Goal: Use online tool/utility: Utilize a website feature to perform a specific function

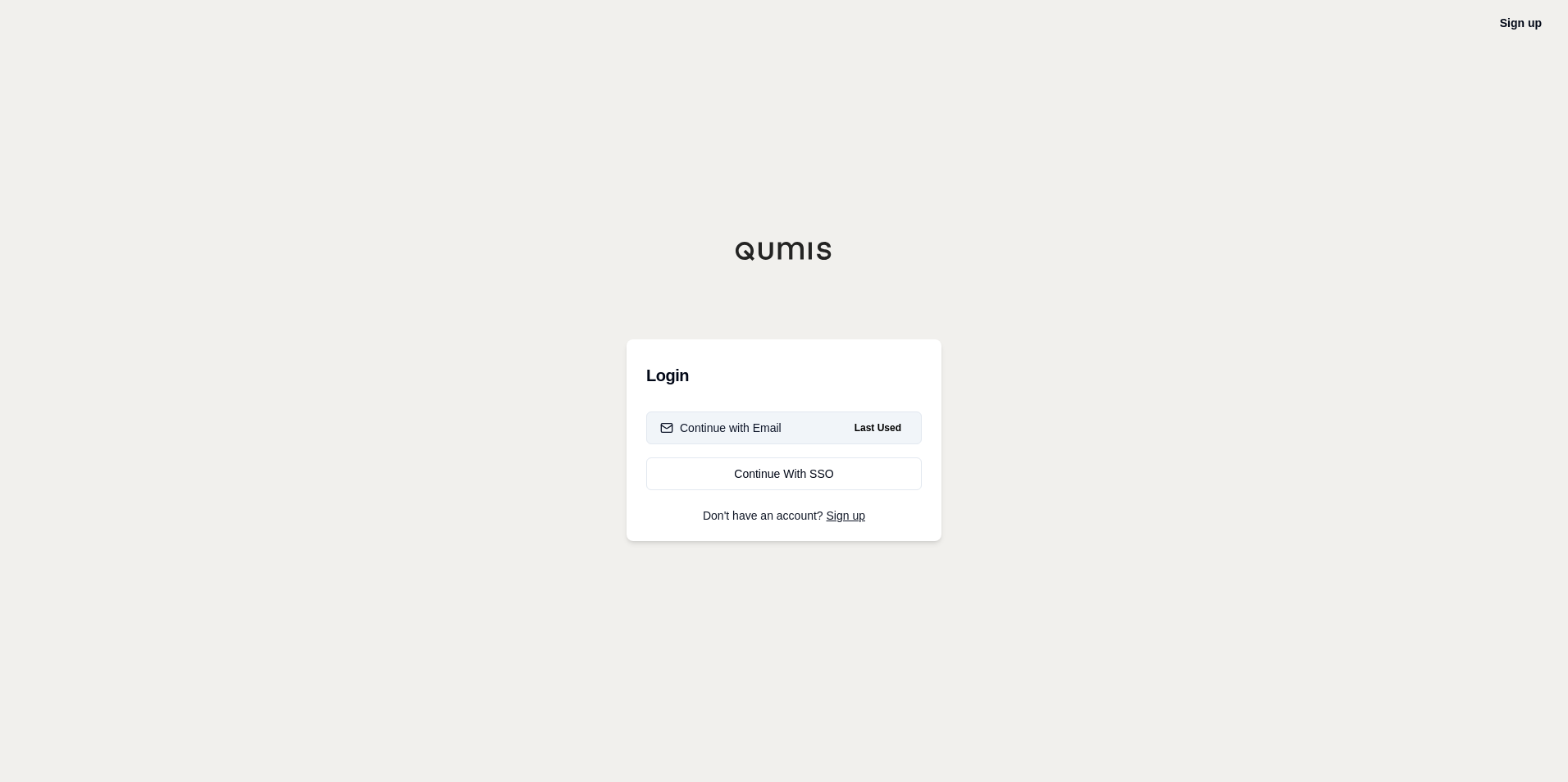
click at [754, 428] on div "Continue with Email" at bounding box center [721, 427] width 121 height 16
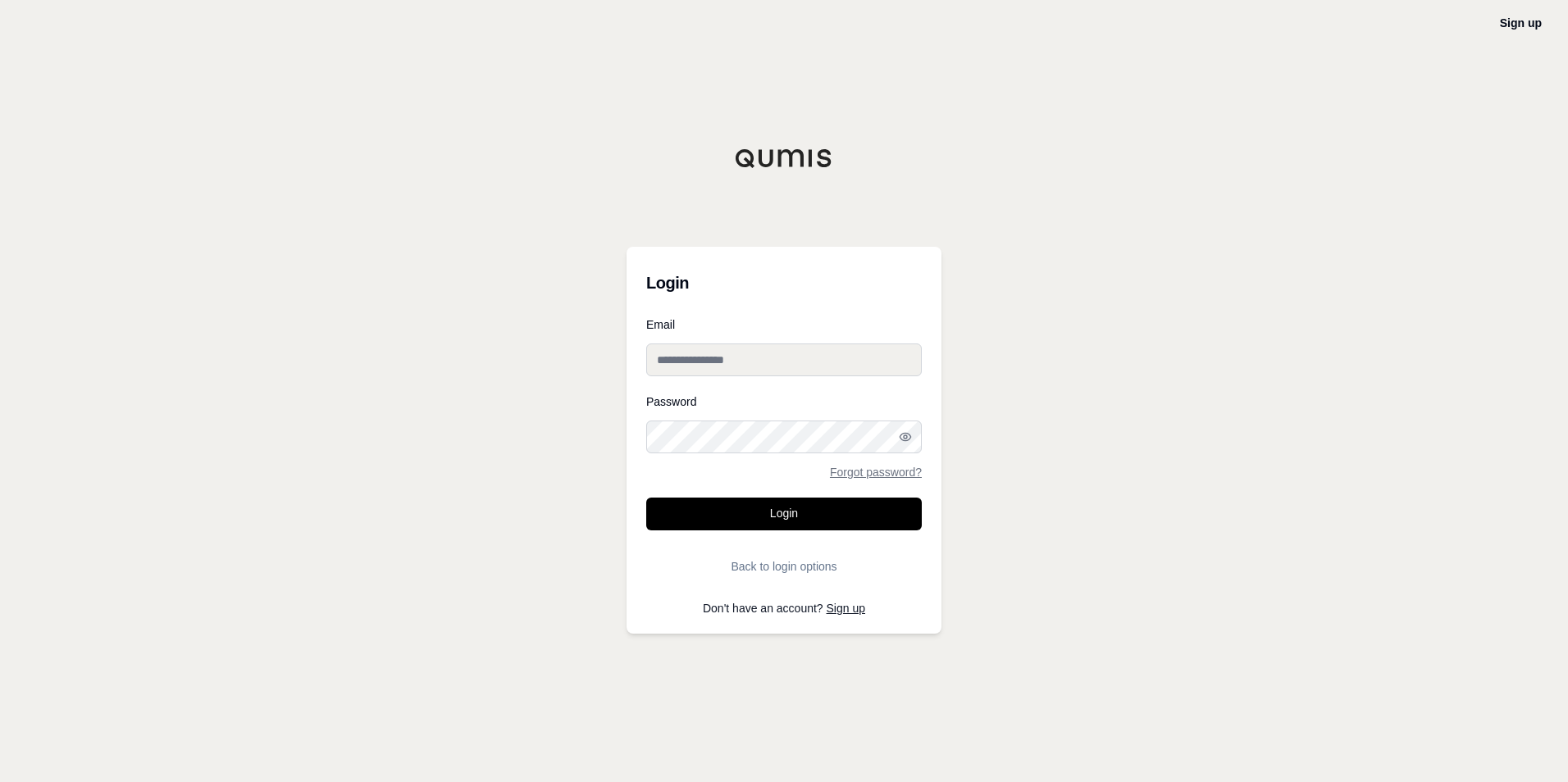
type input "**********"
click at [729, 497] on button "Login" at bounding box center [784, 513] width 276 height 33
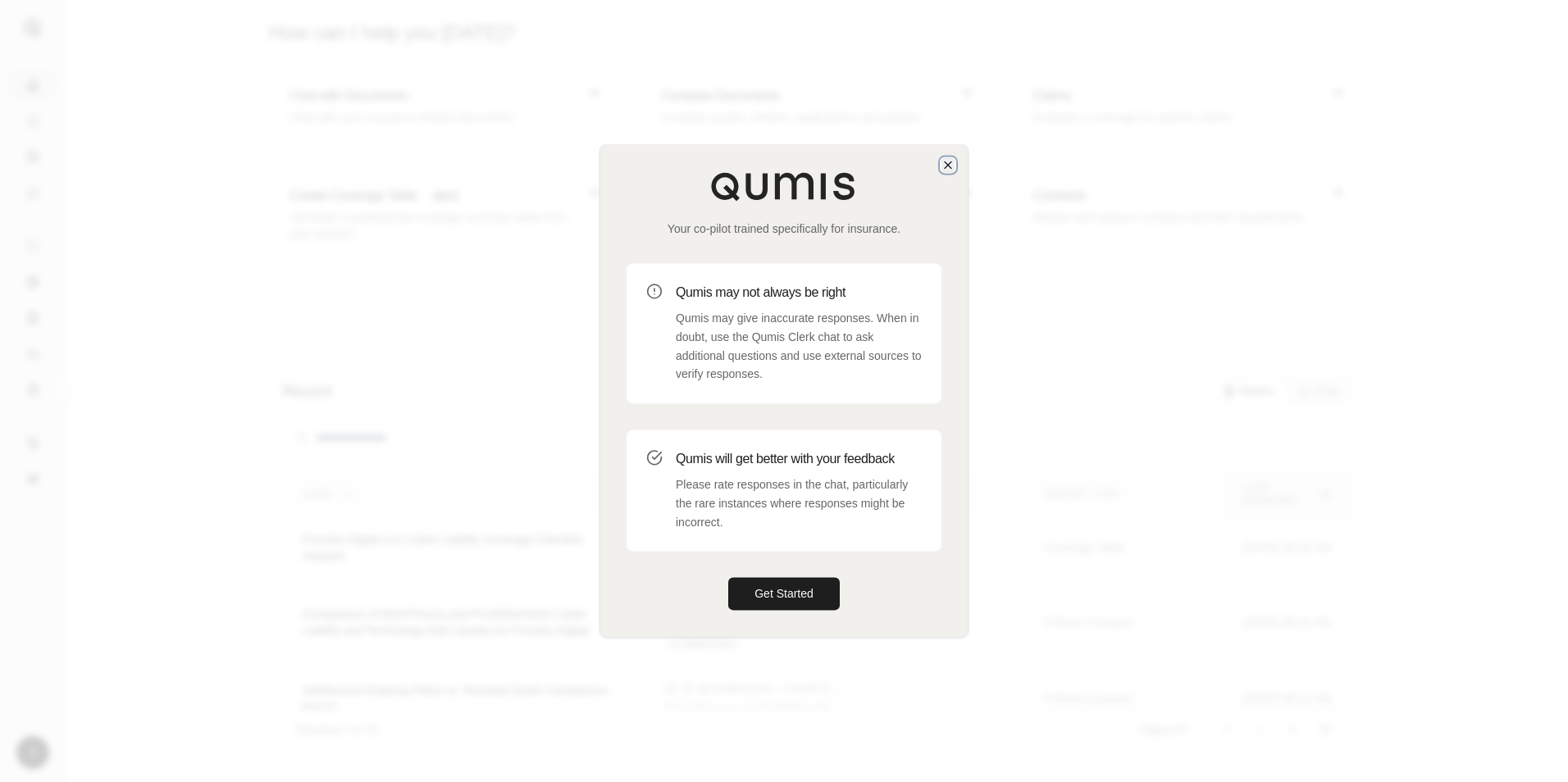
click at [946, 165] on icon "button" at bounding box center [948, 165] width 13 height 13
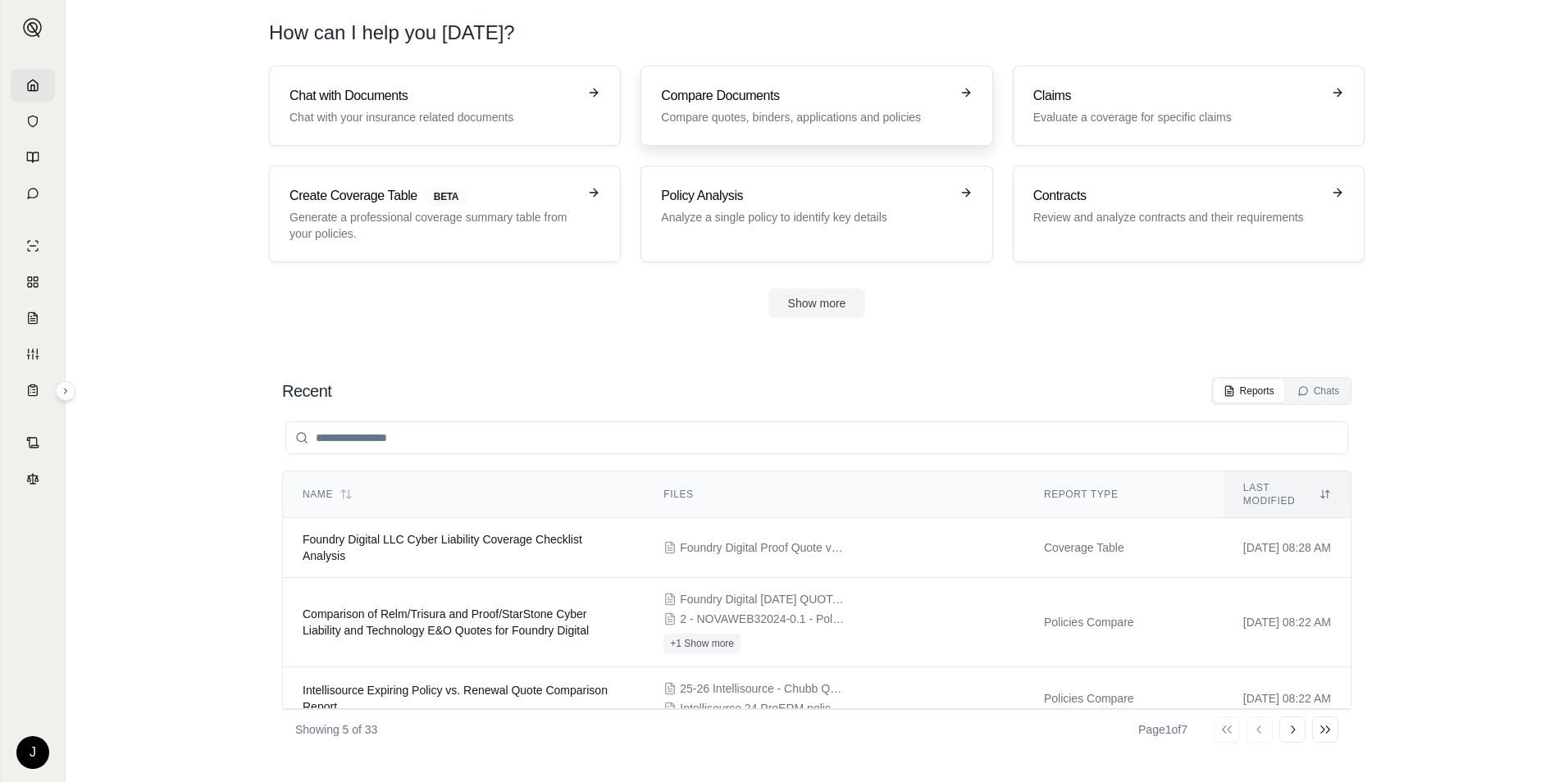
click at [794, 101] on h3 "Compare Documents" at bounding box center [804, 95] width 287 height 19
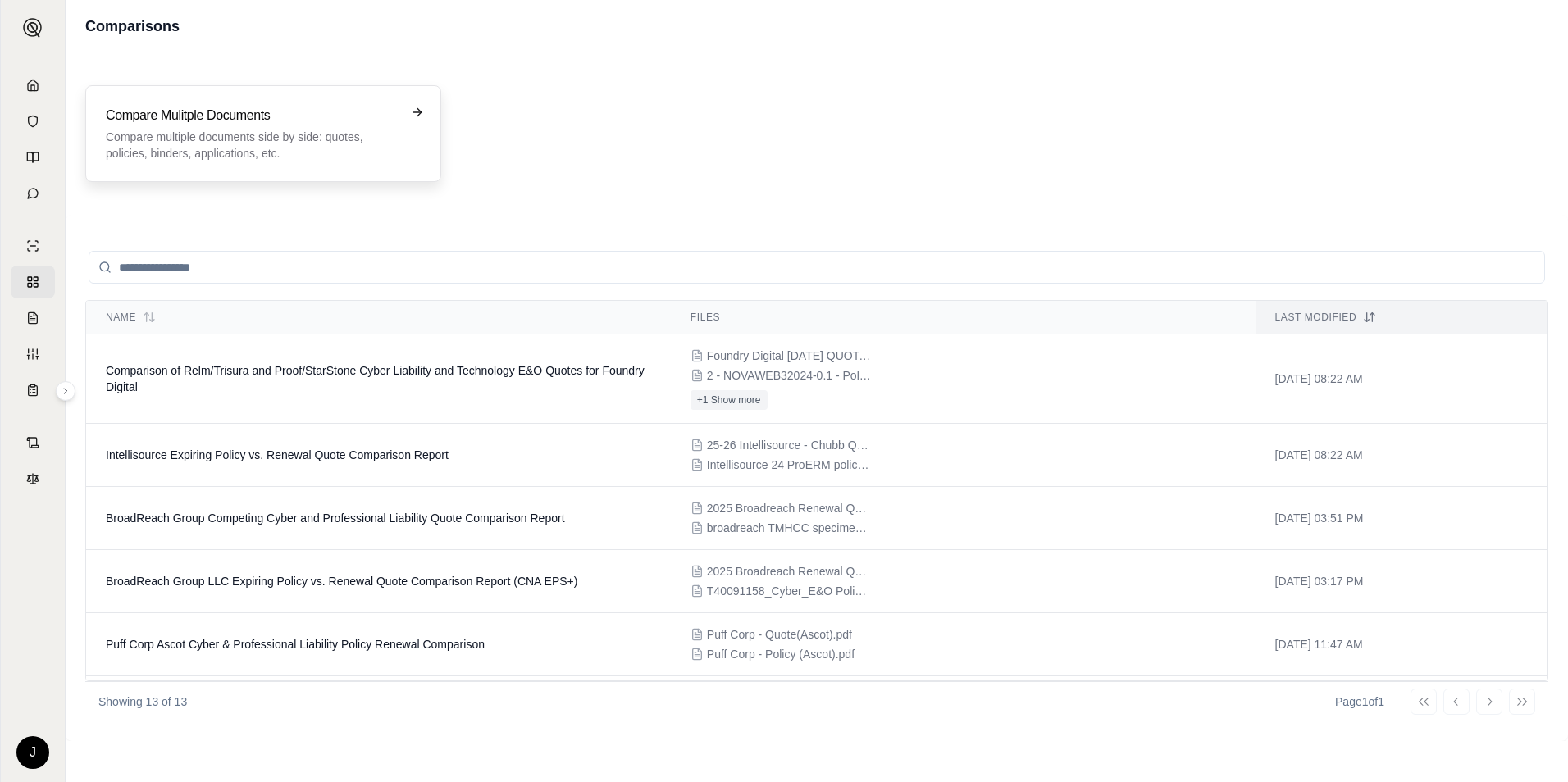
click at [200, 134] on p "Compare multiple documents side by side: quotes, policies, binders, application…" at bounding box center [251, 145] width 292 height 33
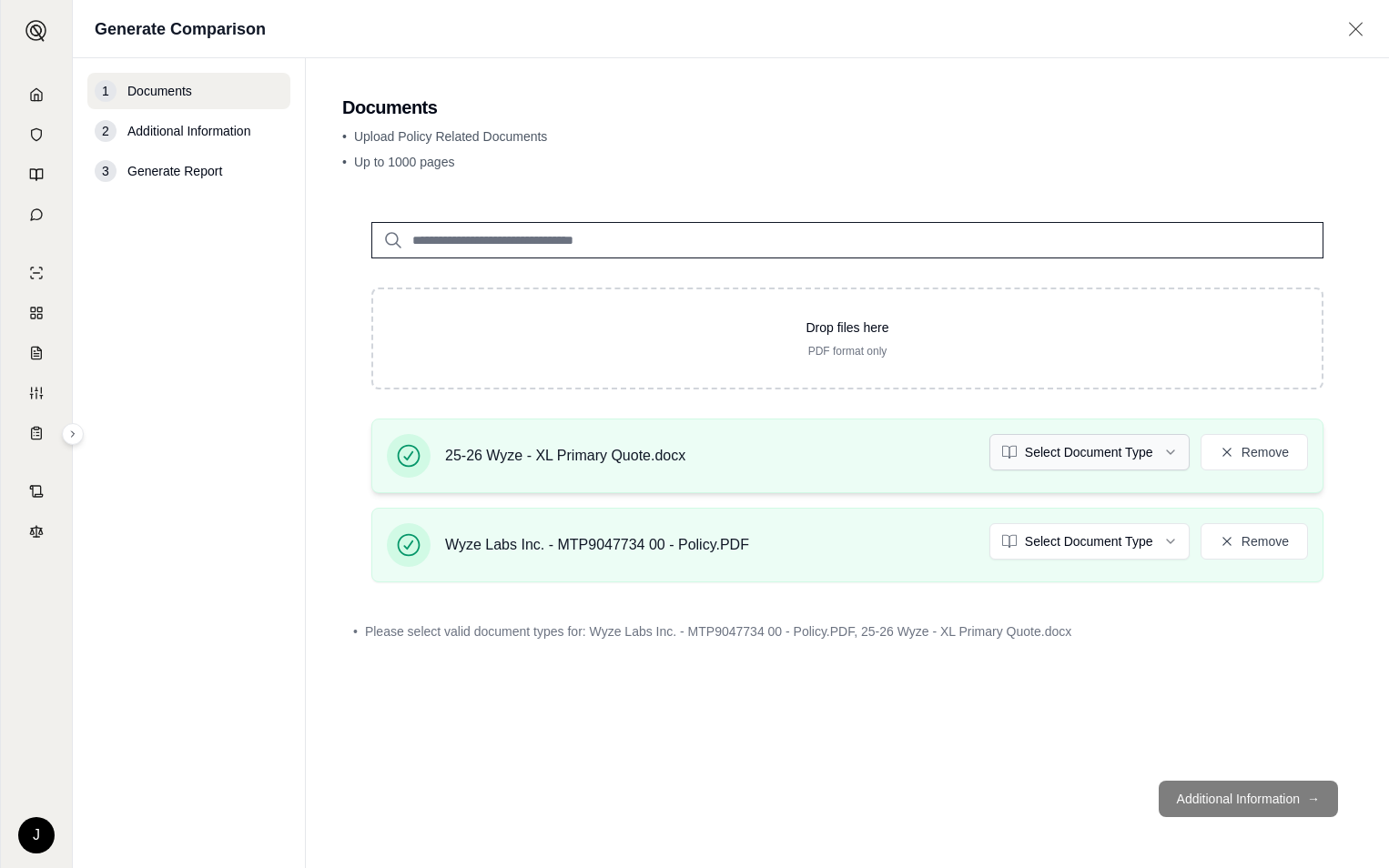
click at [1109, 461] on html "J Generate Comparison 1 Documents 2 Additional Information 3 Generate Report Do…" at bounding box center [694, 434] width 1389 height 868
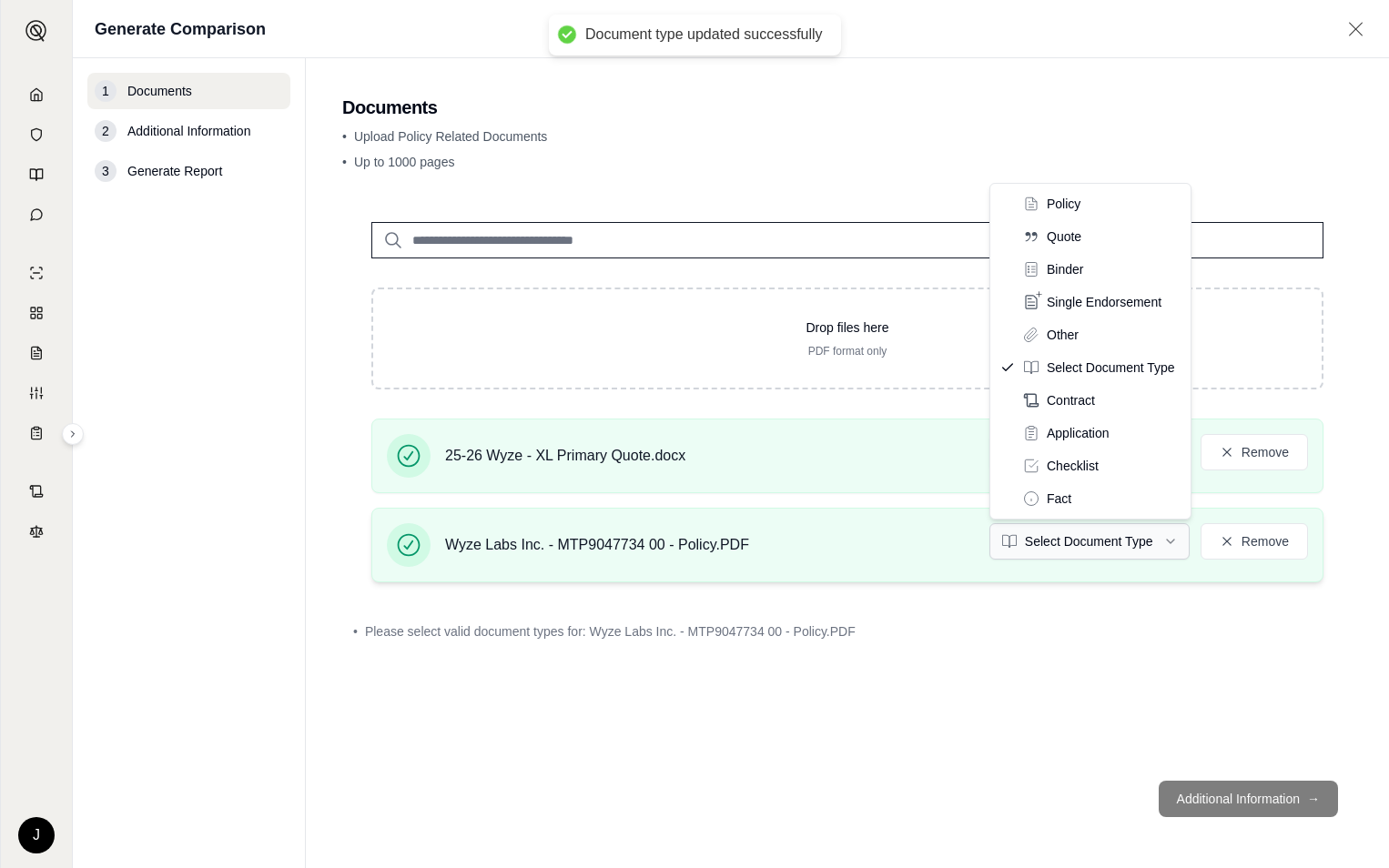
click at [1073, 543] on html "Document type updated successfully J Generate Comparison 1 Documents 2 Addition…" at bounding box center [694, 434] width 1389 height 868
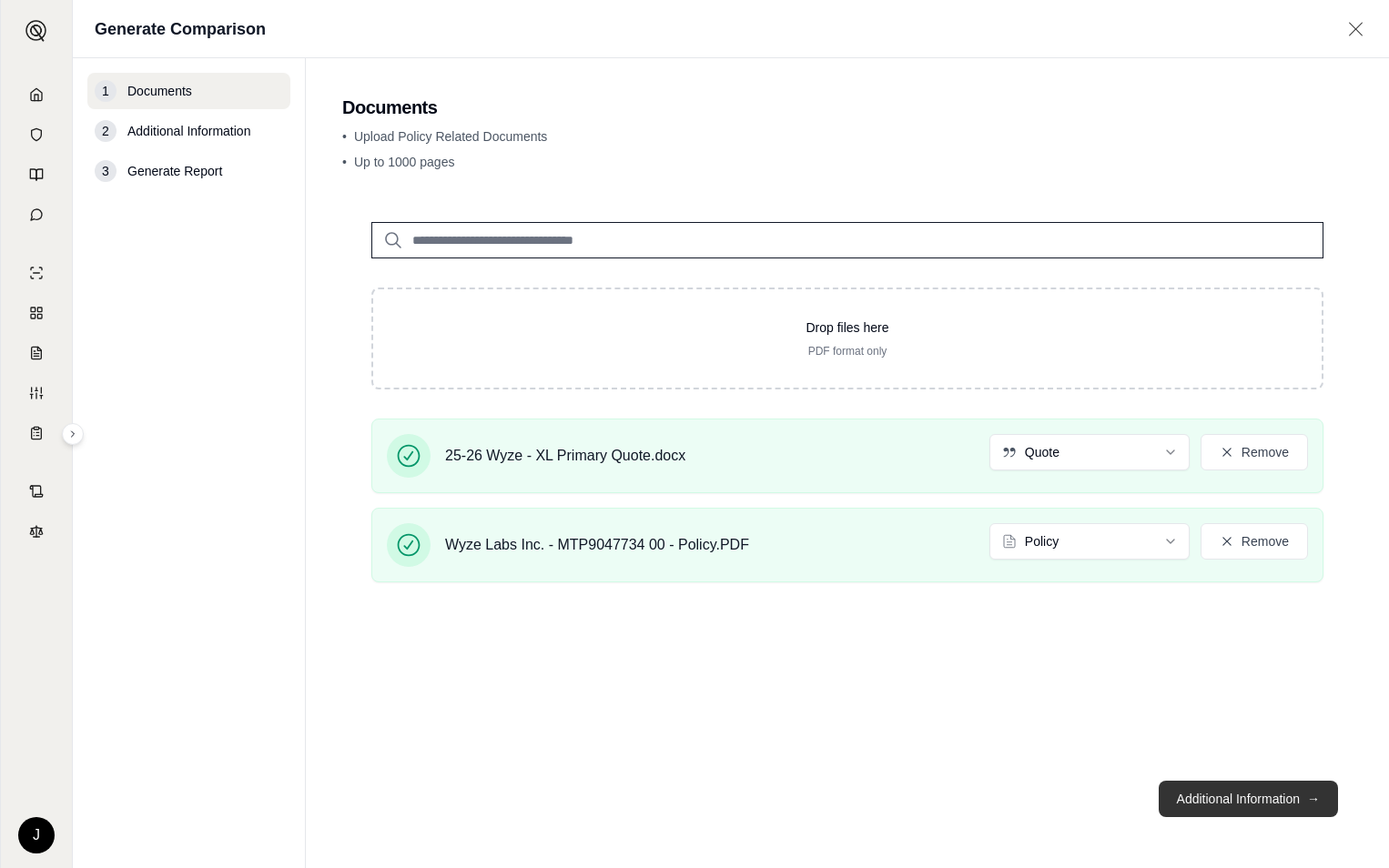
click at [1248, 803] on button "Additional Information →" at bounding box center [1248, 799] width 180 height 36
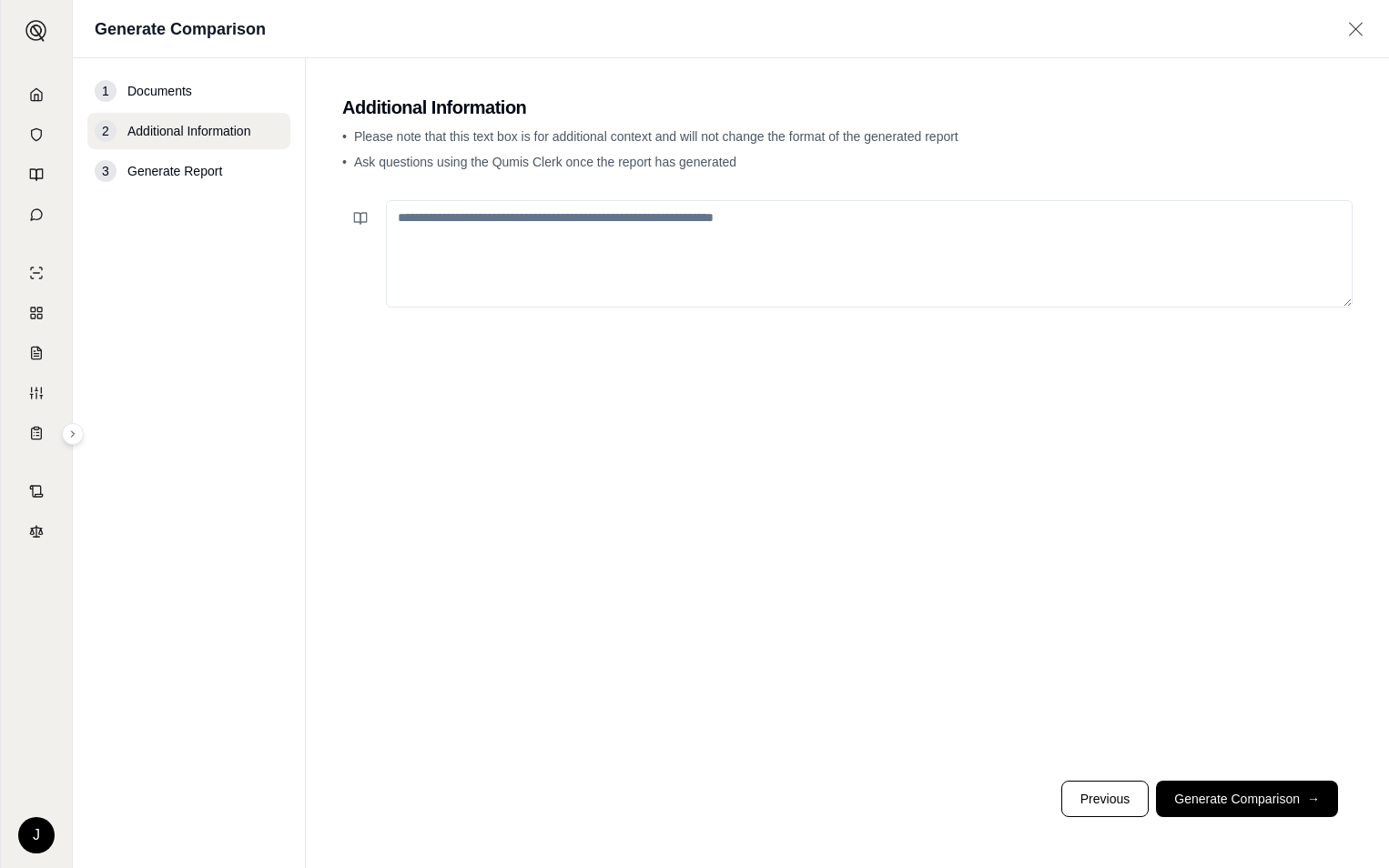
click at [521, 230] on textarea at bounding box center [868, 253] width 966 height 108
type textarea "**********"
click at [1215, 798] on button "Generate Comparison →" at bounding box center [1246, 799] width 182 height 36
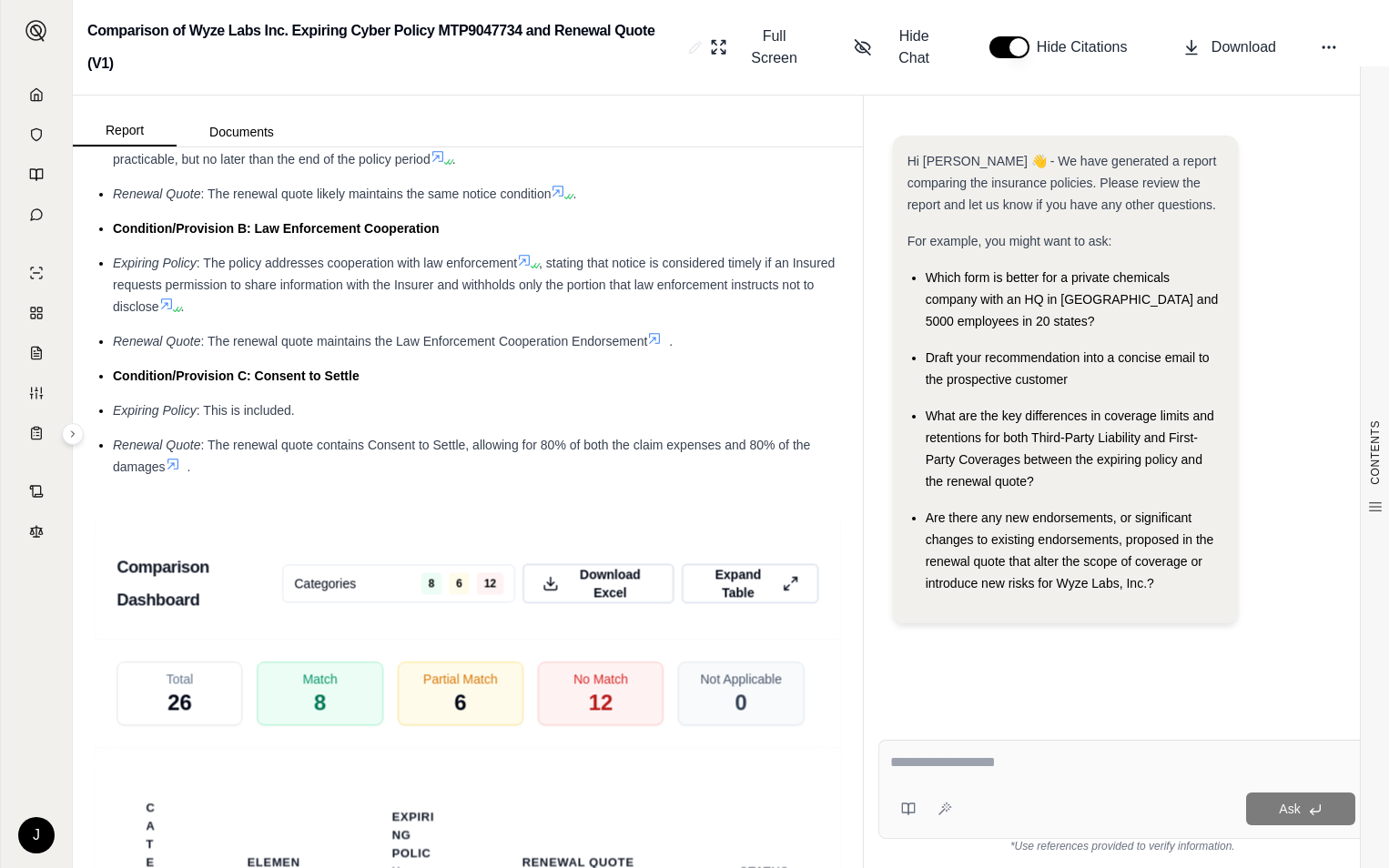
scroll to position [4276, 0]
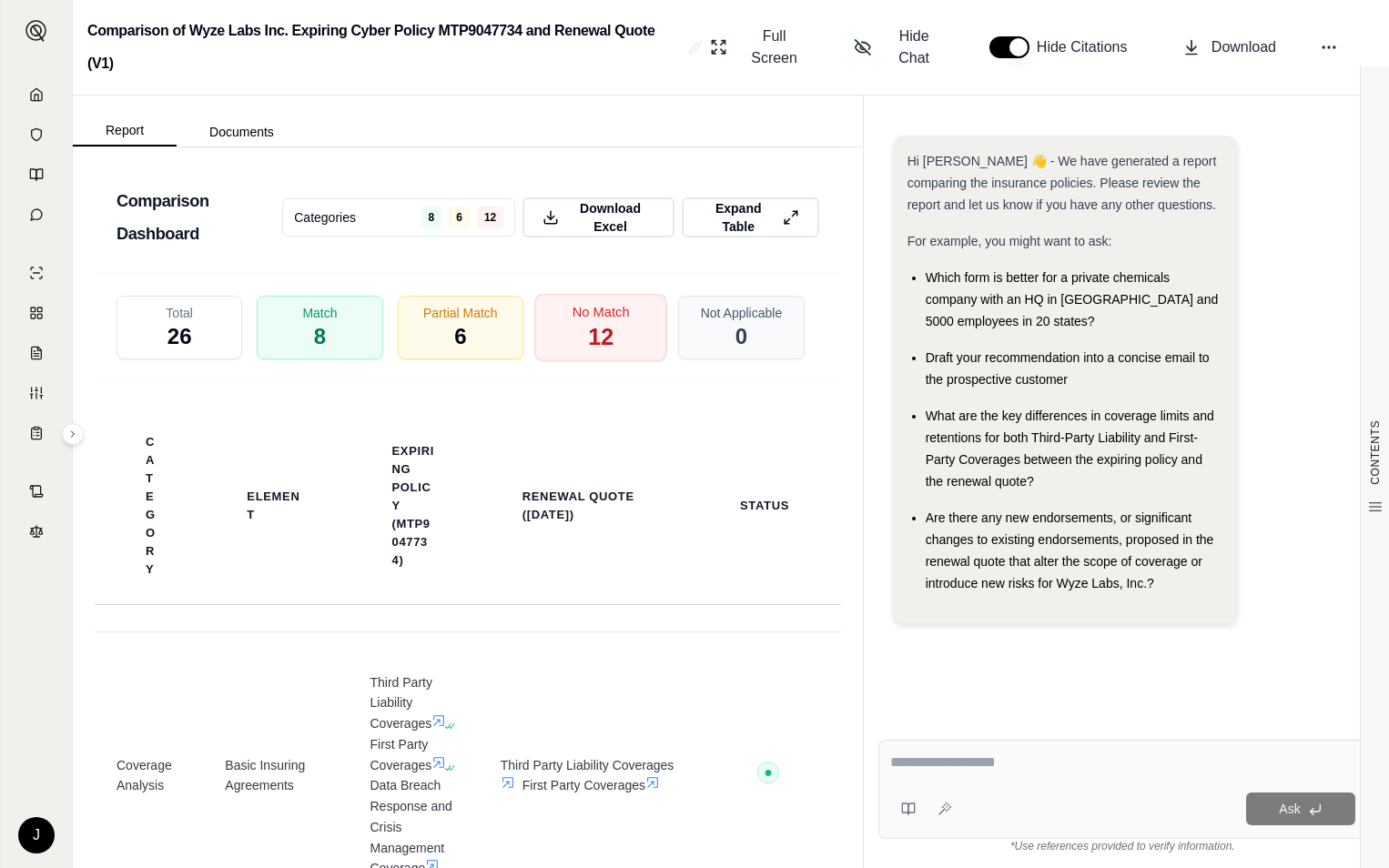
click at [587, 352] on span "12" at bounding box center [600, 336] width 25 height 31
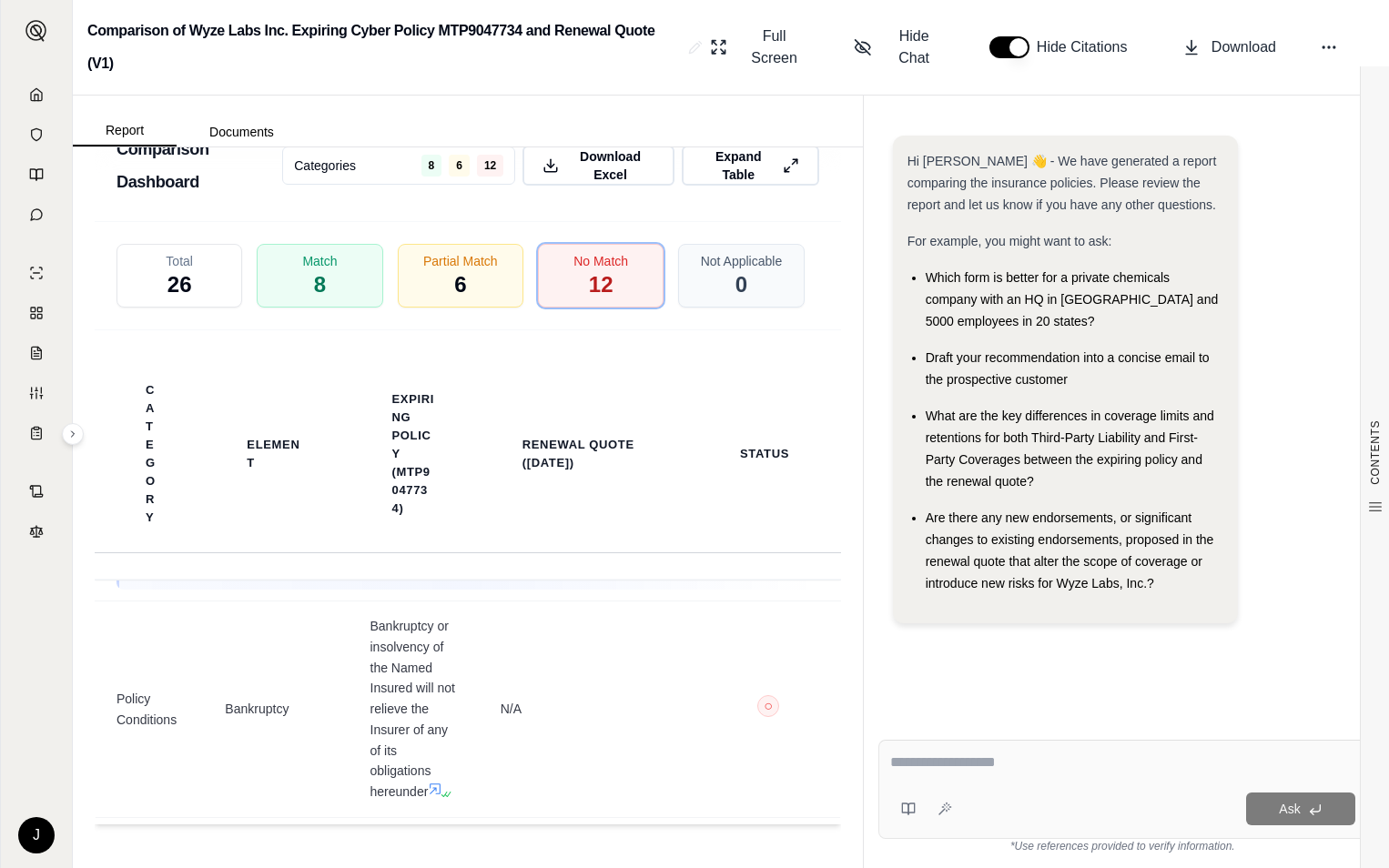
scroll to position [2548, 0]
click at [305, 283] on div "Match 8" at bounding box center [319, 276] width 132 height 67
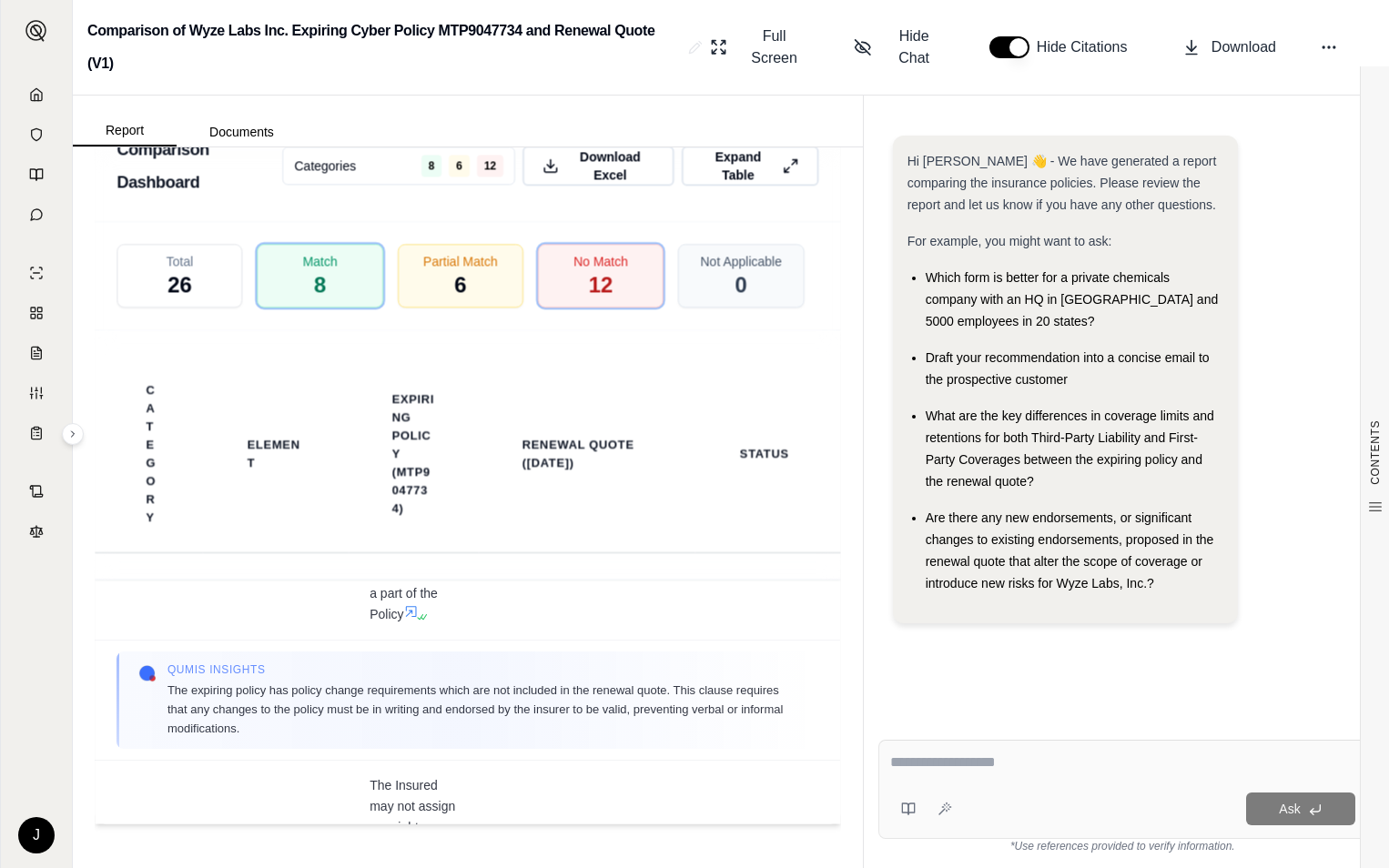
click at [964, 760] on textarea at bounding box center [1121, 762] width 465 height 22
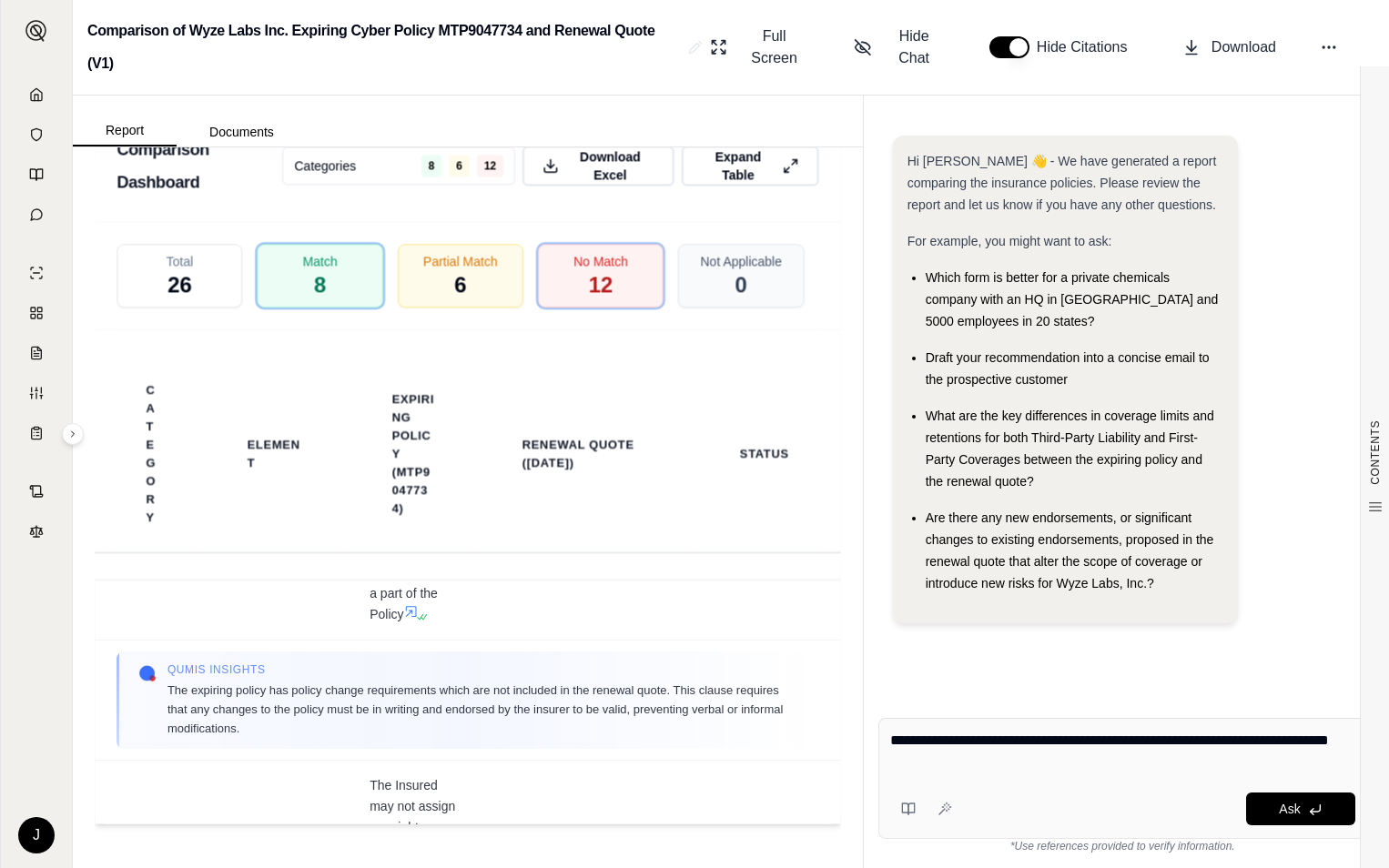
type textarea "**********"
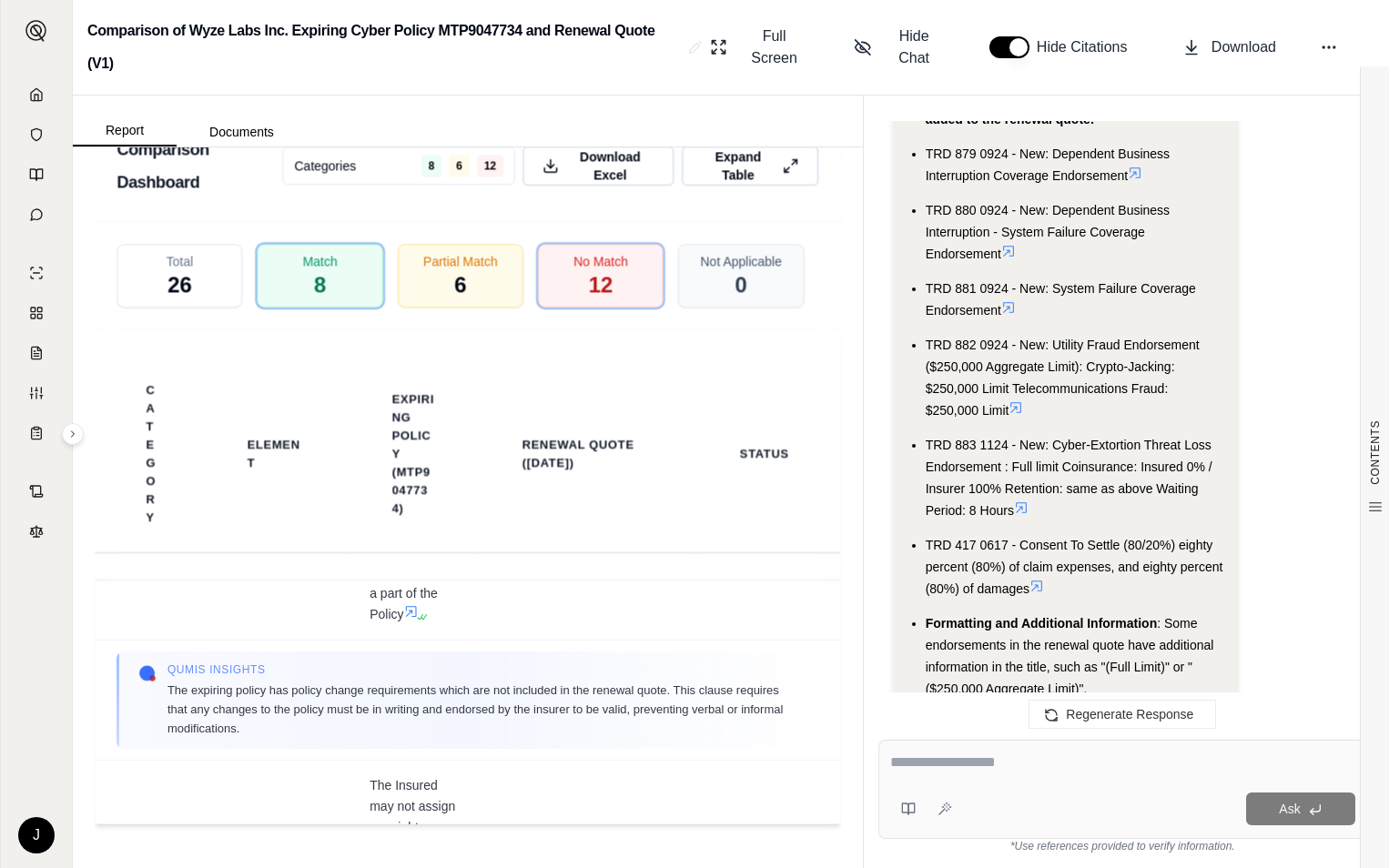
scroll to position [6351, 0]
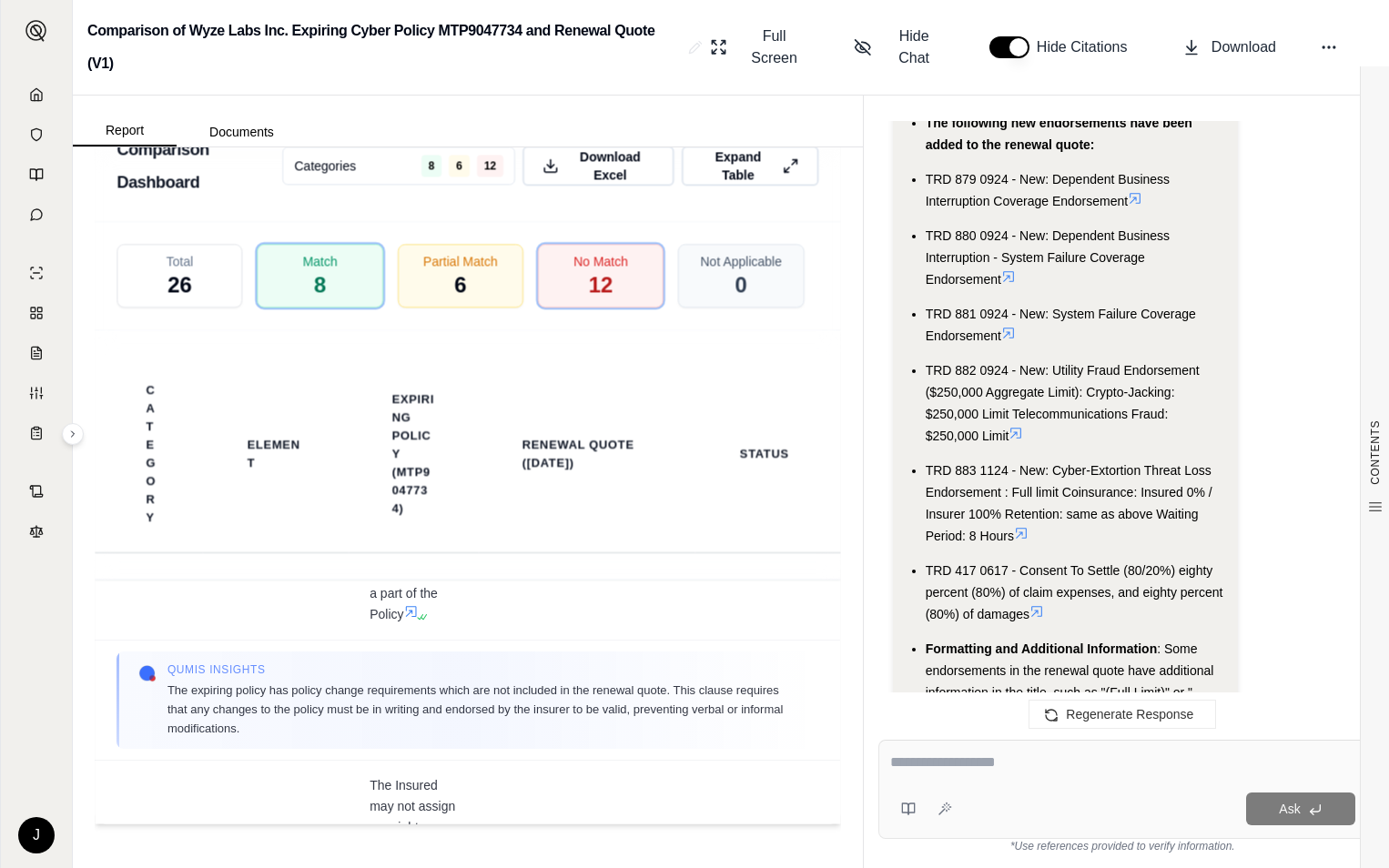
click at [1008, 279] on icon at bounding box center [1008, 277] width 15 height 15
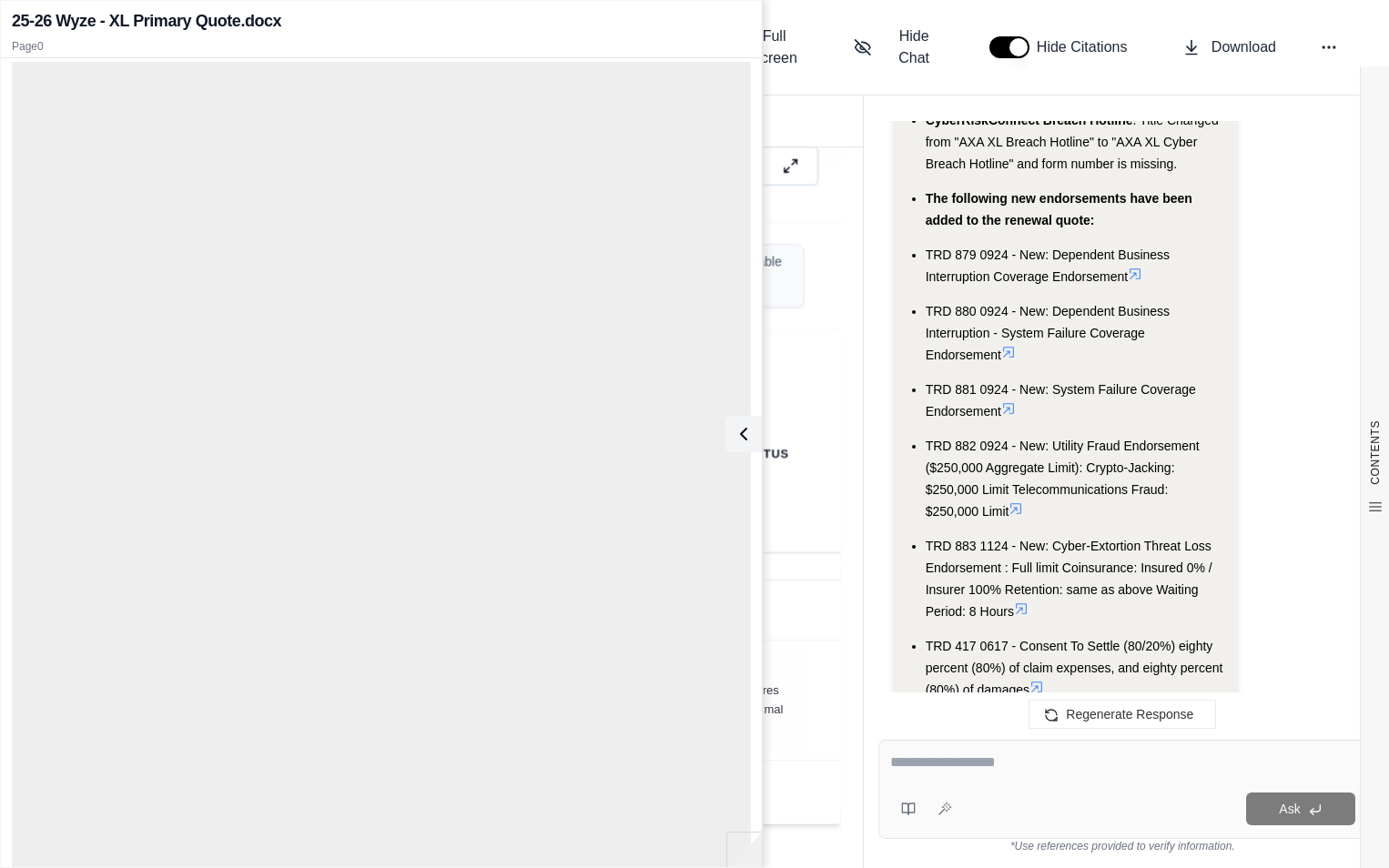
scroll to position [6260, 0]
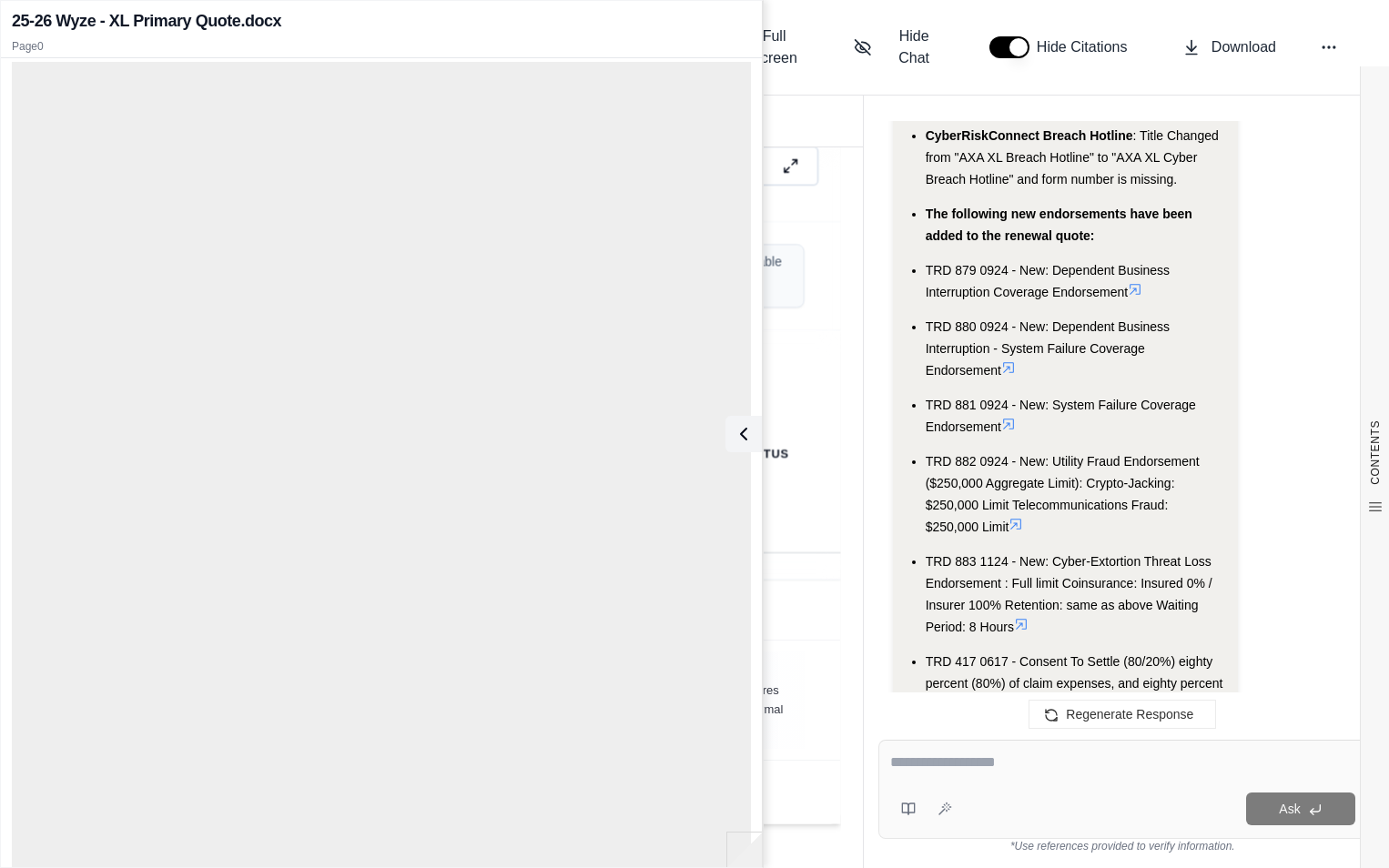
click at [1016, 368] on icon at bounding box center [1008, 368] width 15 height 15
click at [1022, 285] on span "TRD 879 0924 - New: Dependent Business Interruption Coverage Endorsement" at bounding box center [1047, 281] width 244 height 36
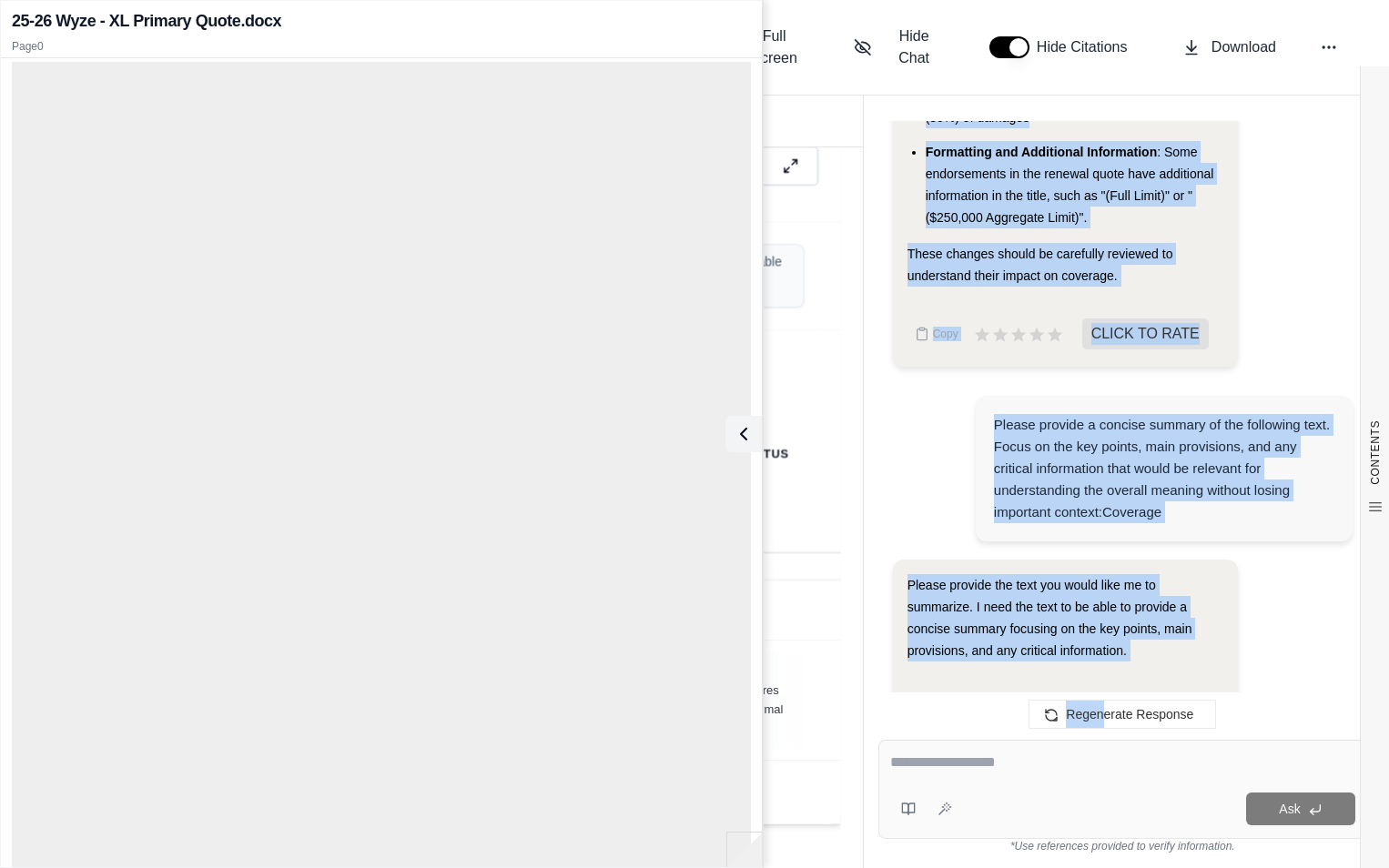
scroll to position [6869, 0]
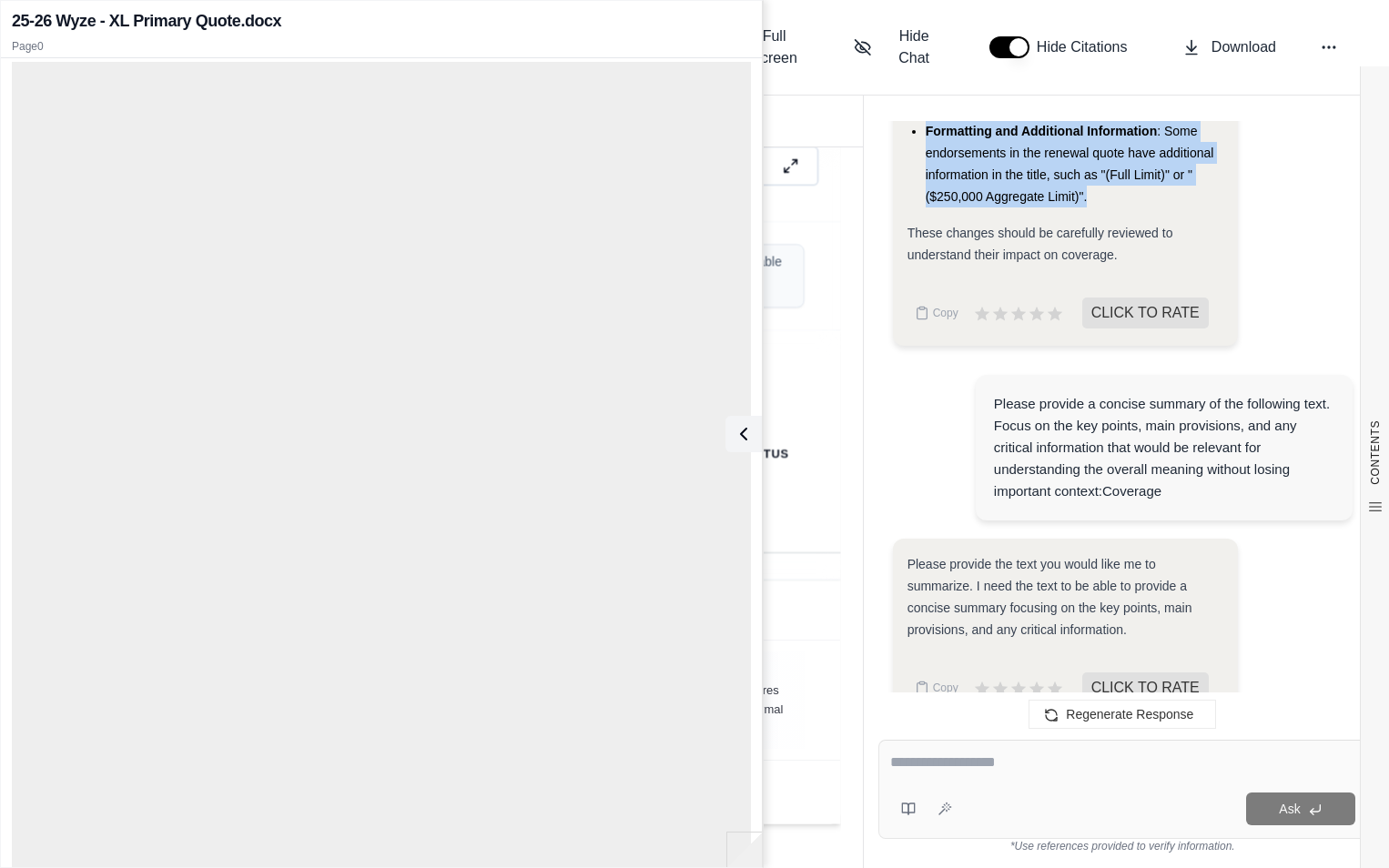
drag, startPoint x: 922, startPoint y: 294, endPoint x: 1104, endPoint y: 200, distance: 204.8
drag, startPoint x: 1104, startPoint y: 200, endPoint x: 994, endPoint y: 155, distance: 118.8
